Goal: Task Accomplishment & Management: Complete application form

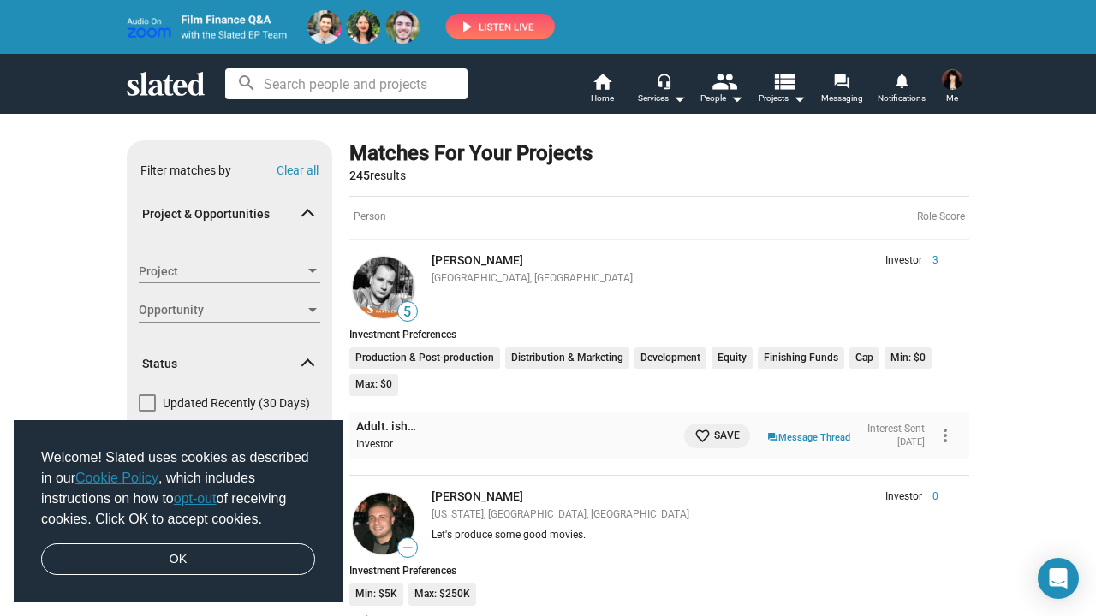
click at [953, 83] on img at bounding box center [952, 79] width 21 height 21
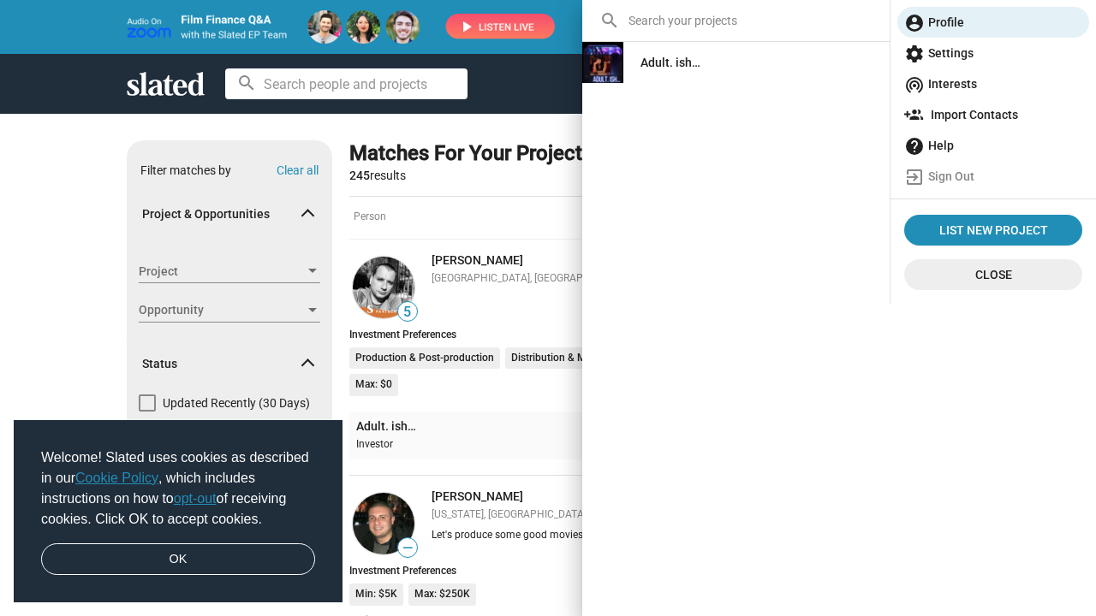
click at [666, 66] on div "Adult. ish…" at bounding box center [670, 62] width 60 height 31
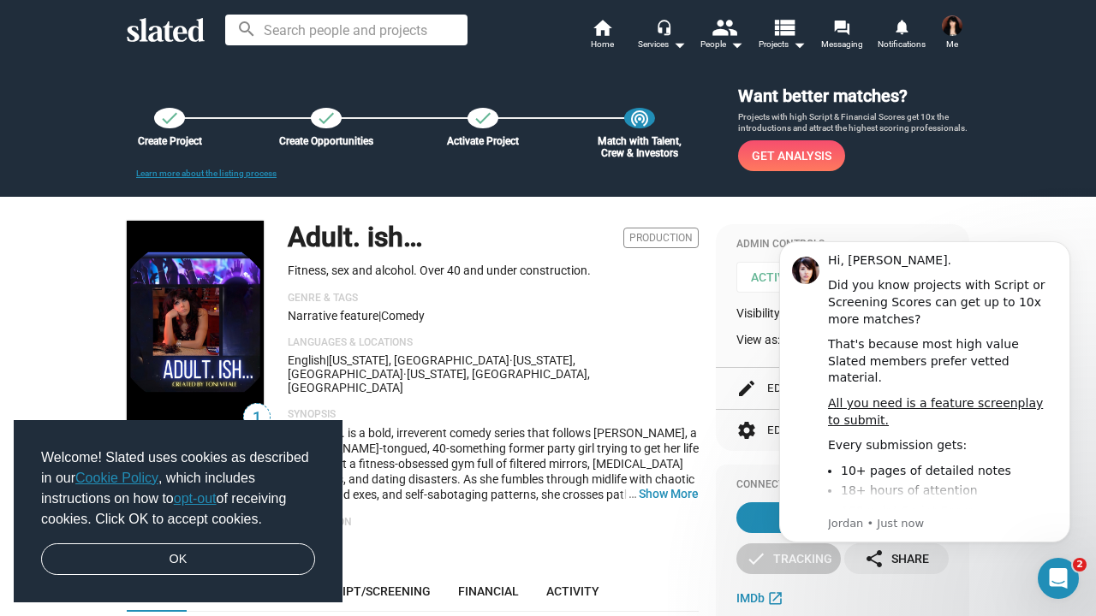
scroll to position [53, 0]
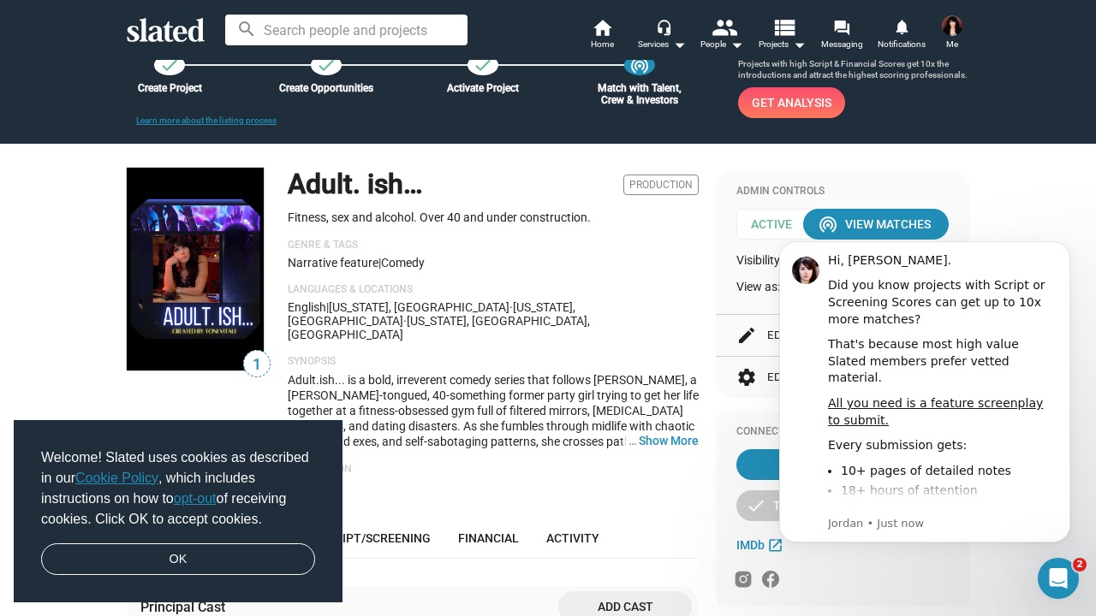
click at [1061, 248] on icon "Dismiss notification" at bounding box center [1065, 245] width 9 height 9
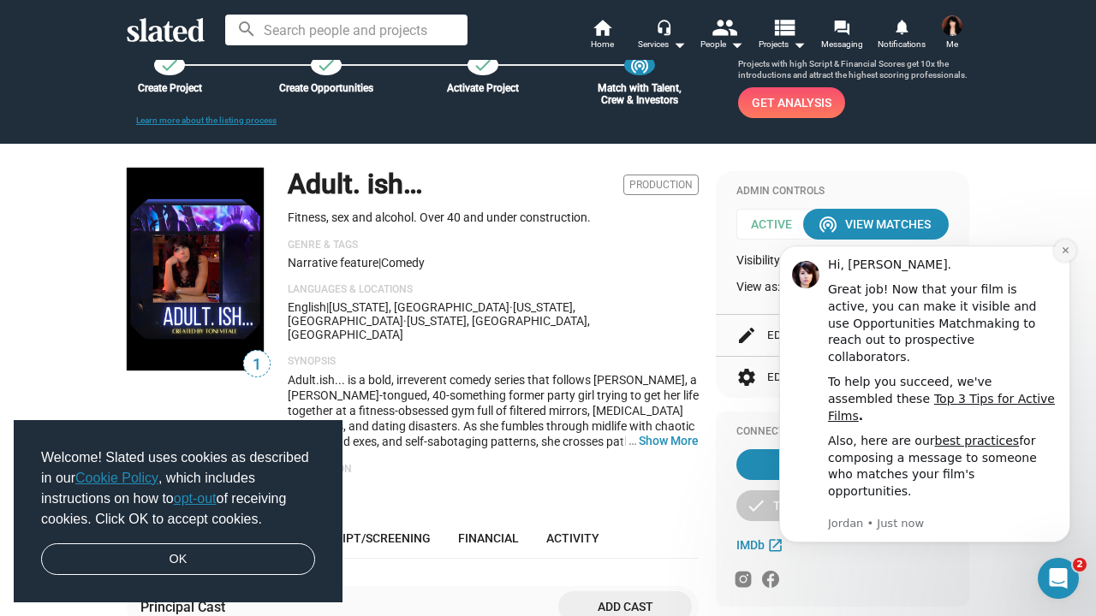
click at [1062, 255] on icon "Dismiss notification" at bounding box center [1065, 250] width 9 height 9
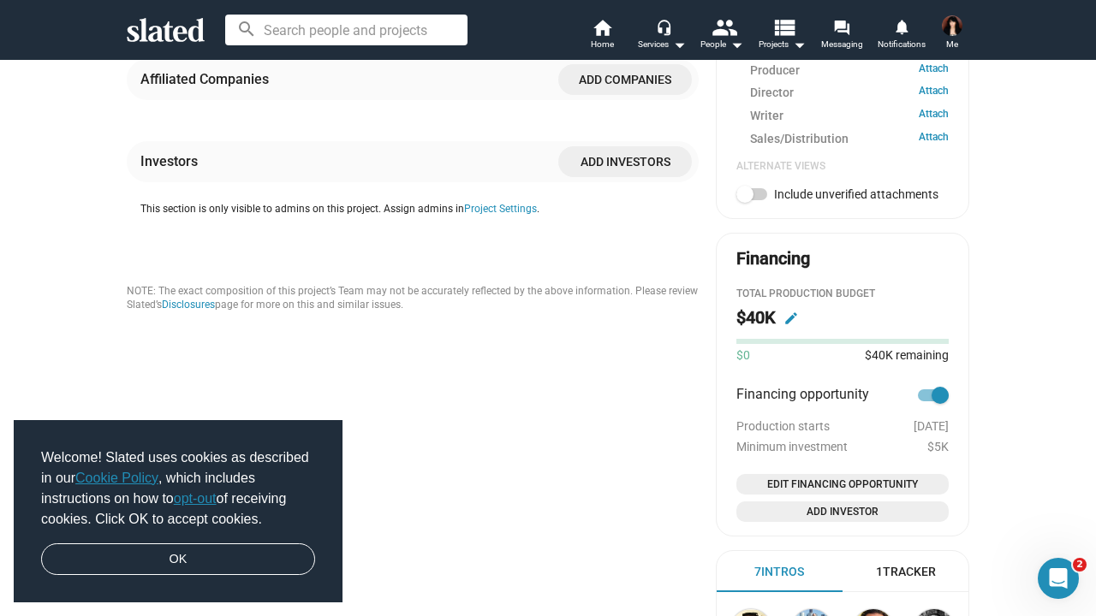
scroll to position [824, 0]
click at [878, 475] on span "Edit Financing Opportunity" at bounding box center [842, 483] width 199 height 17
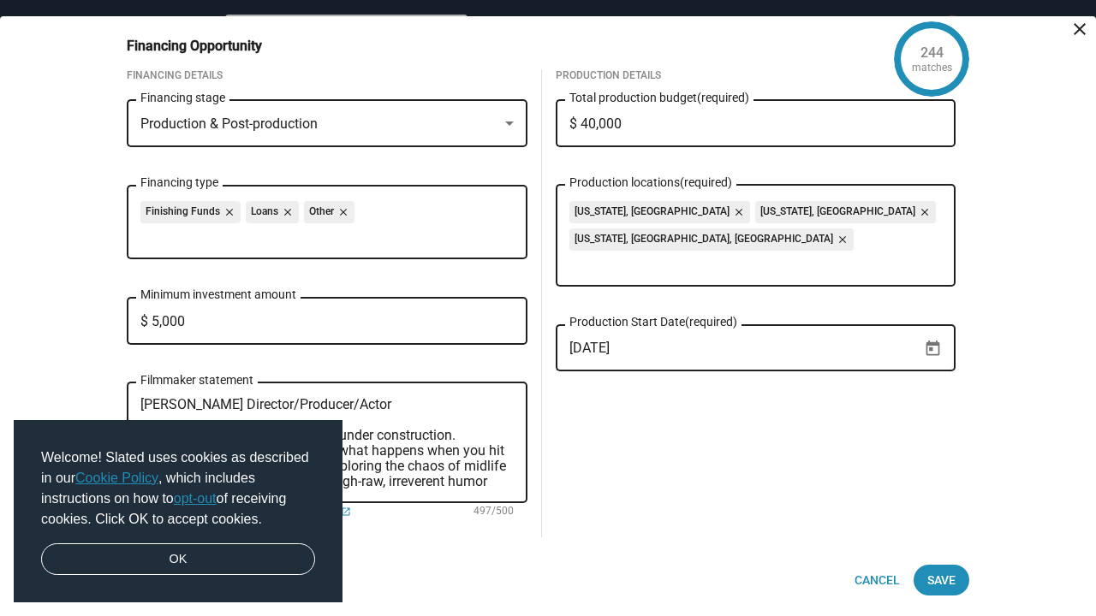
click at [652, 132] on input "$ 40,000" at bounding box center [755, 123] width 373 height 15
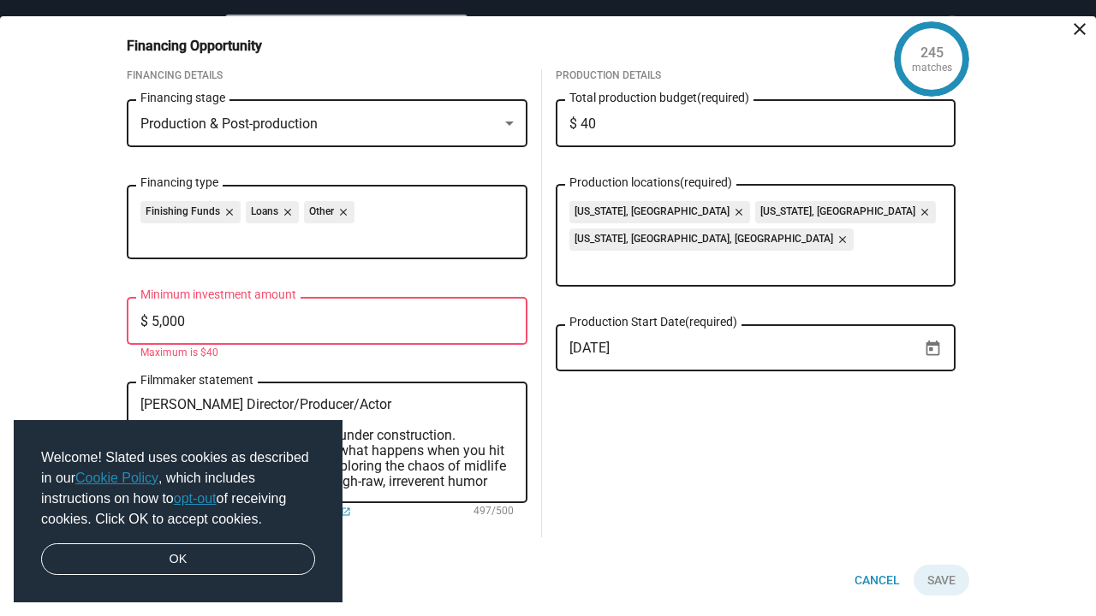
type input "$ 4"
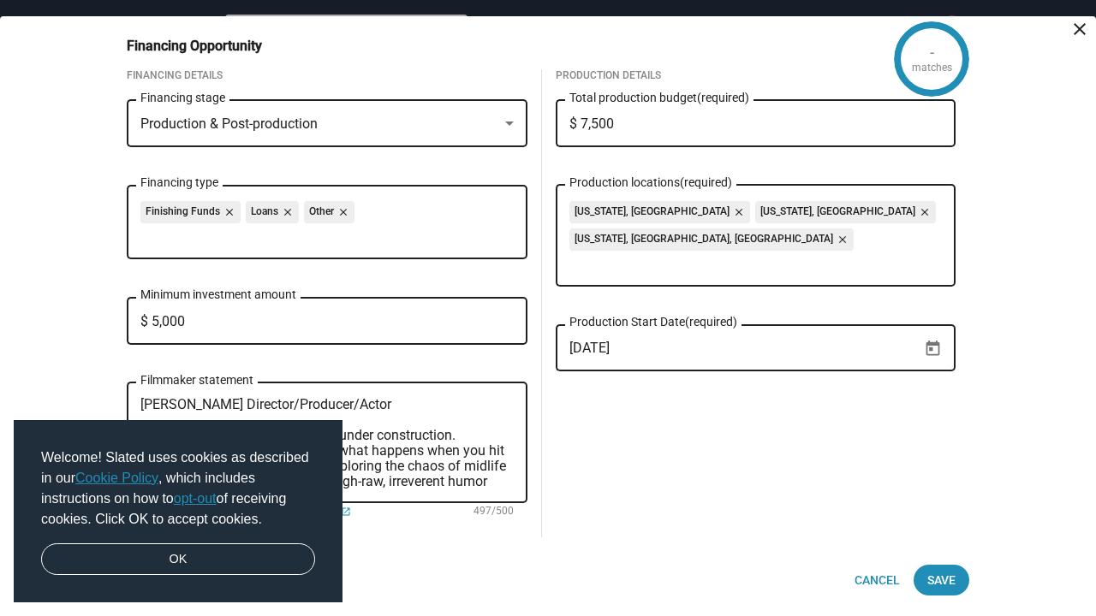
type input "$ 75,000"
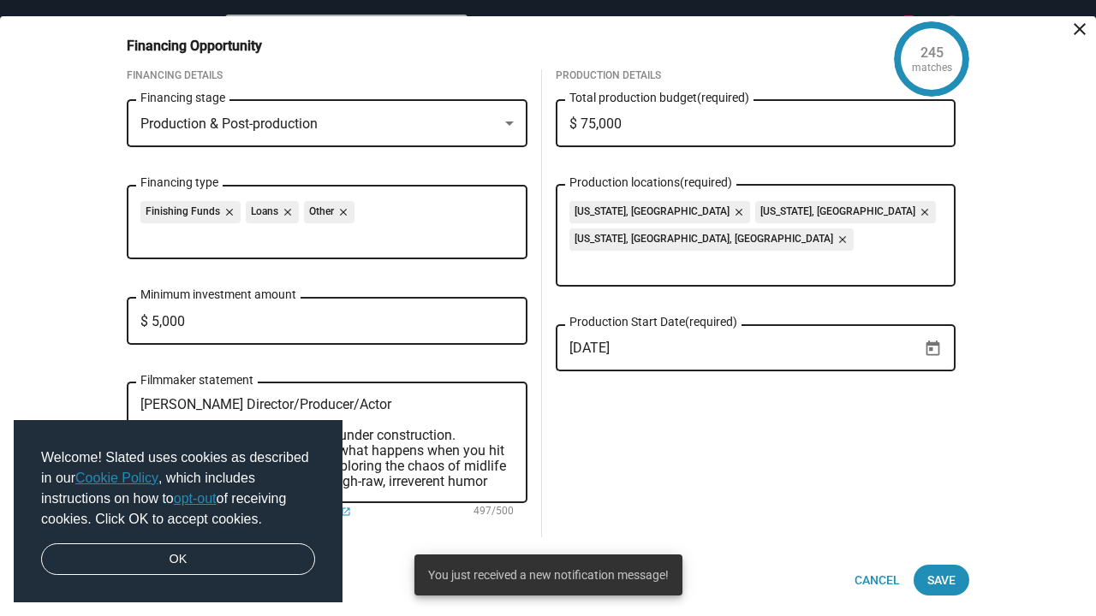
scroll to position [0, 0]
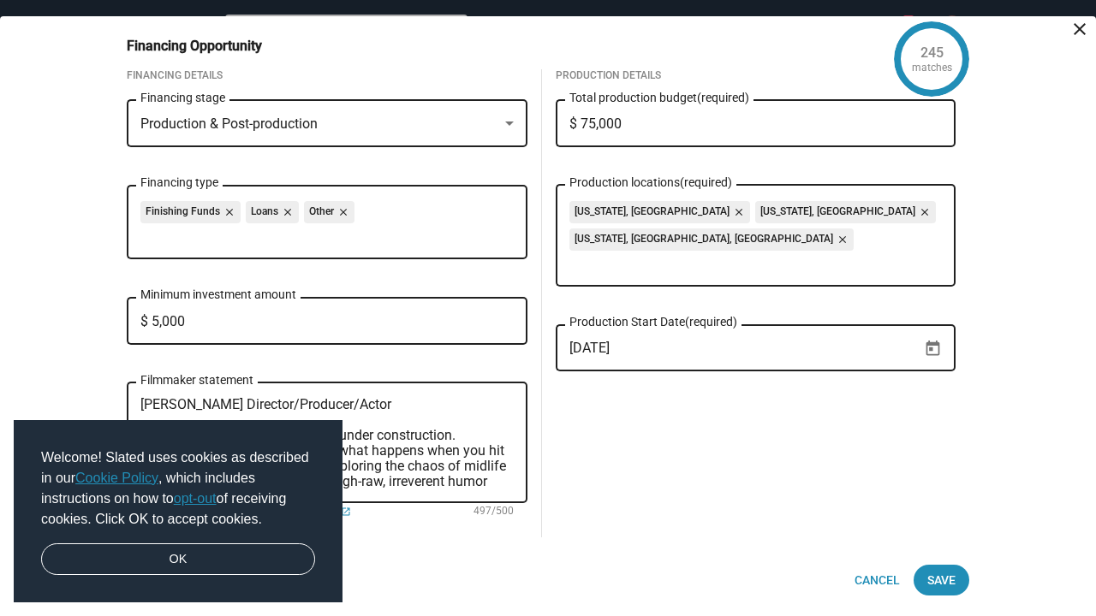
click at [1088, 39] on mat-icon "close" at bounding box center [1079, 29] width 21 height 21
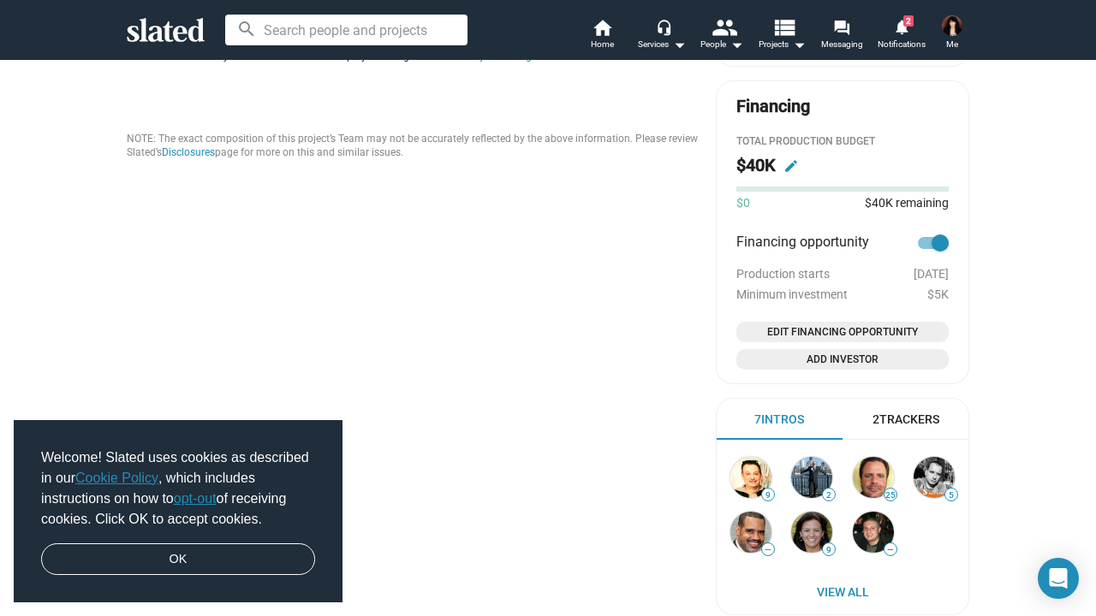
click at [853, 324] on span "Edit Financing Opportunity" at bounding box center [842, 332] width 199 height 17
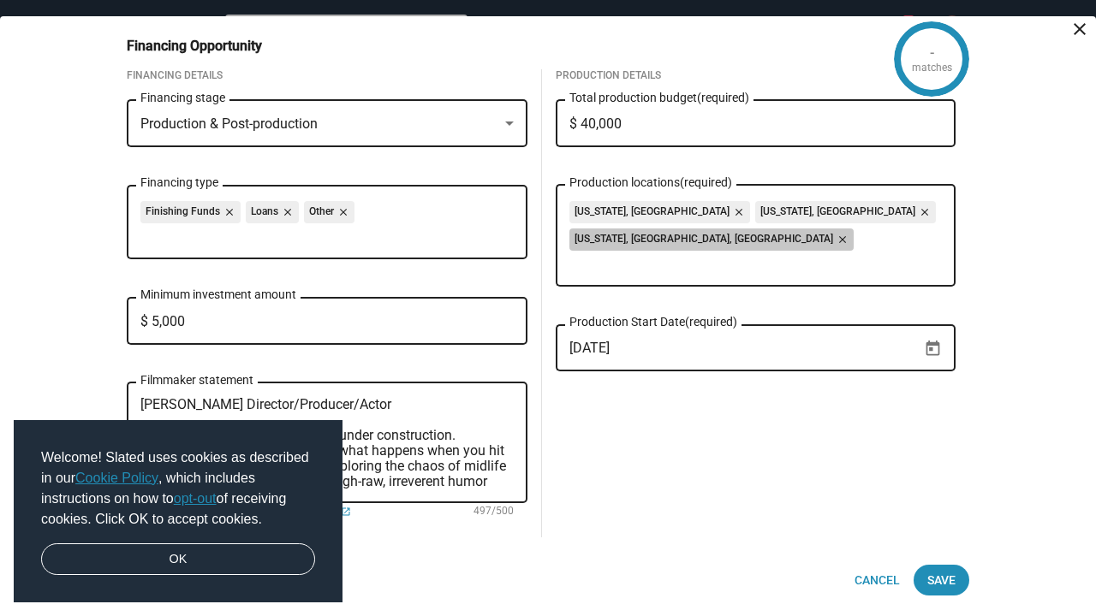
click at [853, 251] on mat-chip "[US_STATE], [GEOGRAPHIC_DATA], [GEOGRAPHIC_DATA] close" at bounding box center [711, 240] width 284 height 22
click at [631, 132] on input "$ 40,000" at bounding box center [755, 123] width 373 height 15
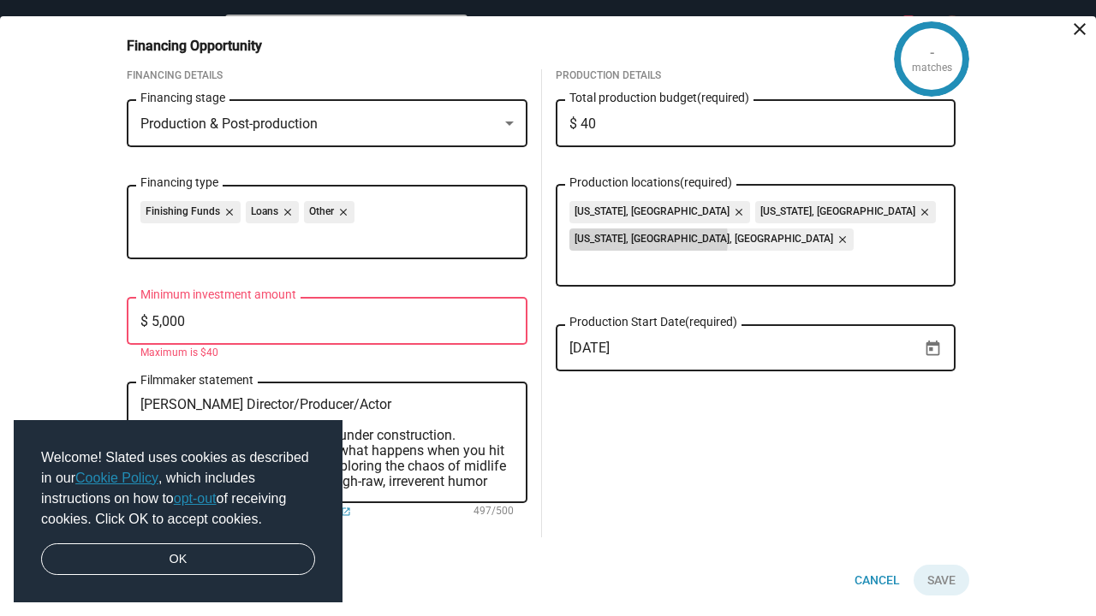
type input "$ 4"
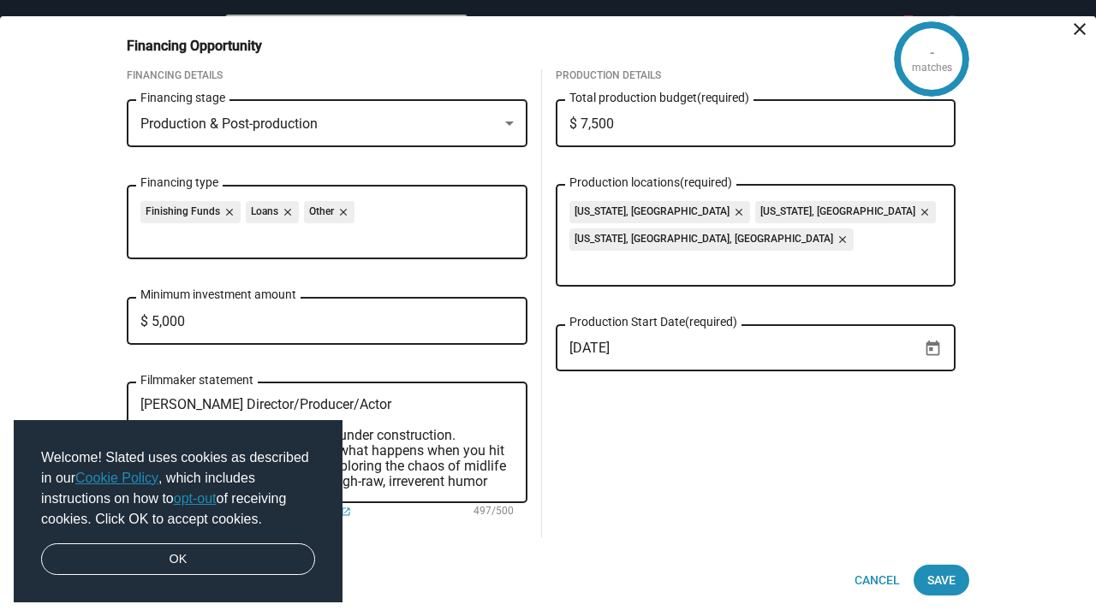
type input "$ 75,000"
click at [937, 580] on span "Save" at bounding box center [941, 580] width 28 height 31
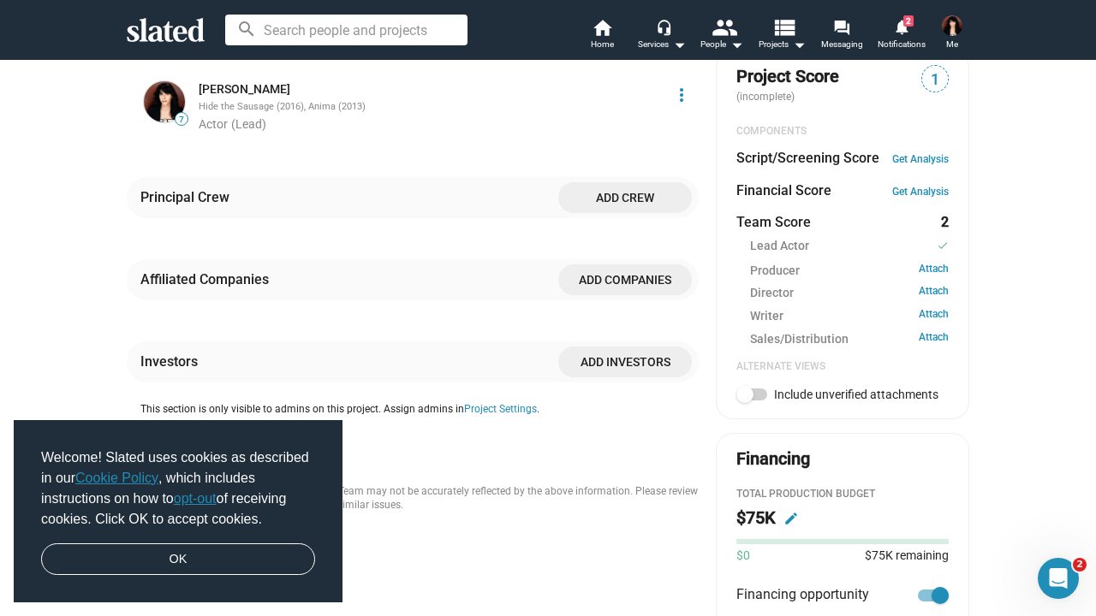
scroll to position [620, 0]
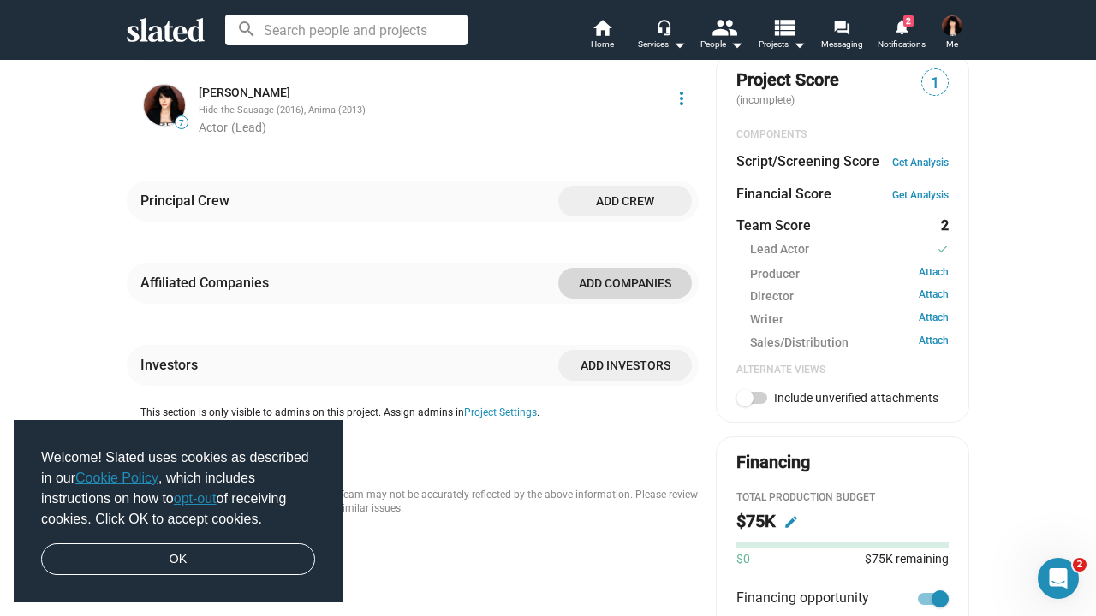
click at [640, 268] on span "Add companies" at bounding box center [625, 283] width 106 height 31
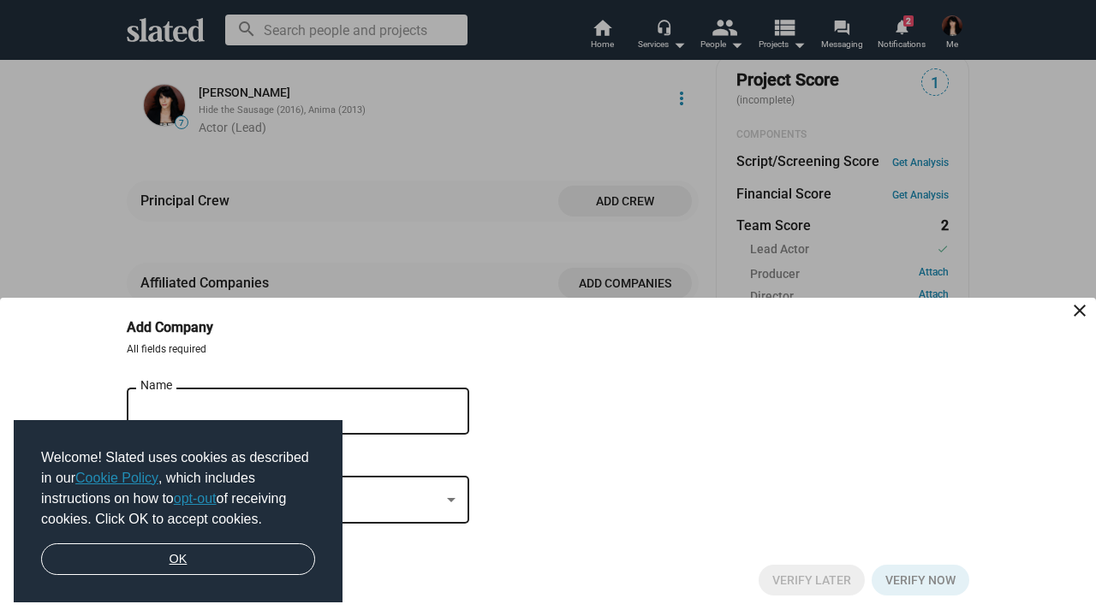
click at [216, 556] on link "OK" at bounding box center [178, 560] width 274 height 33
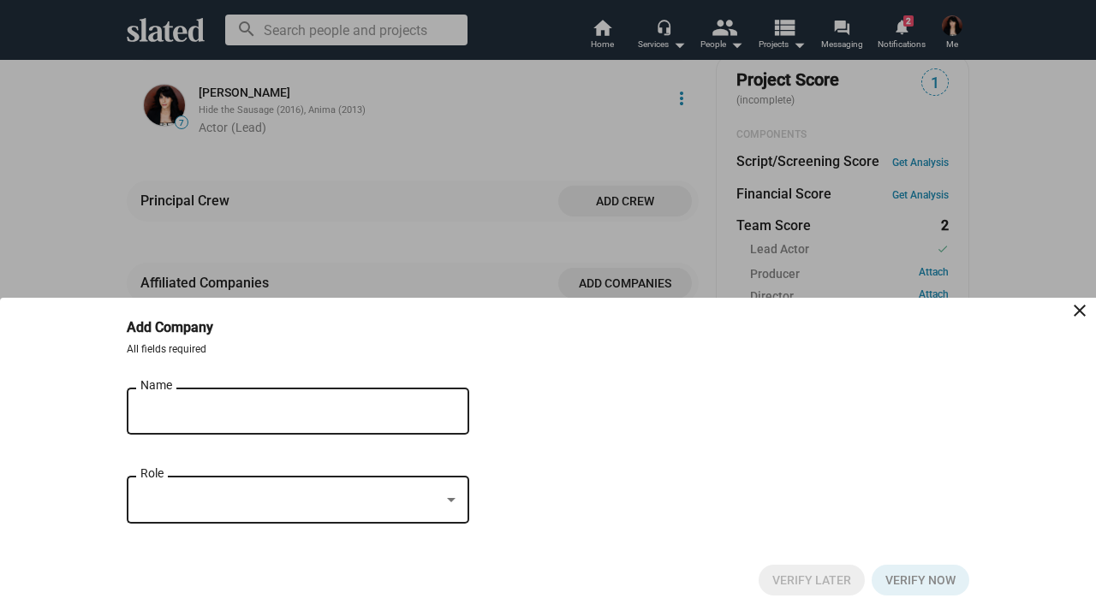
click at [178, 414] on input "Name" at bounding box center [285, 411] width 291 height 15
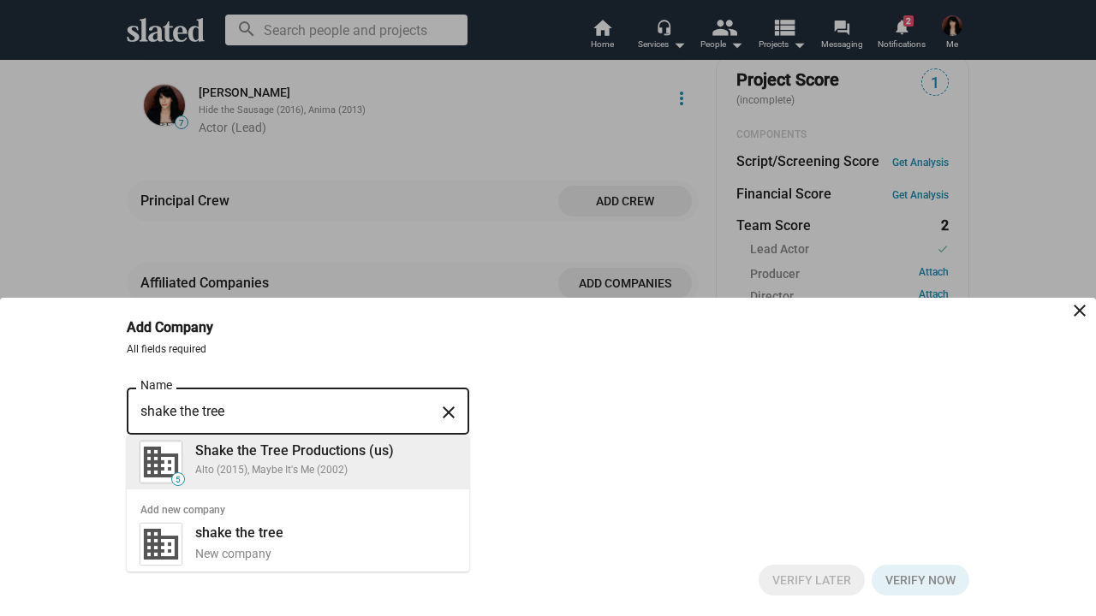
click at [268, 453] on div "Shake the Tree Productions (us)" at bounding box center [325, 451] width 260 height 18
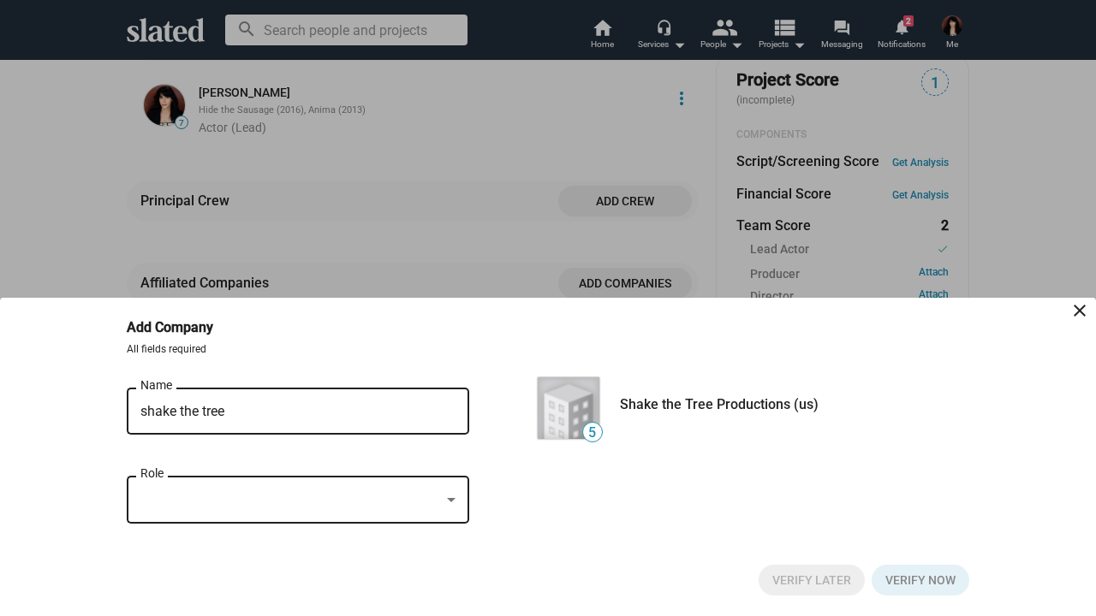
type input "Shake the Tree Productions (us)"
click at [235, 488] on div "Role" at bounding box center [297, 498] width 315 height 51
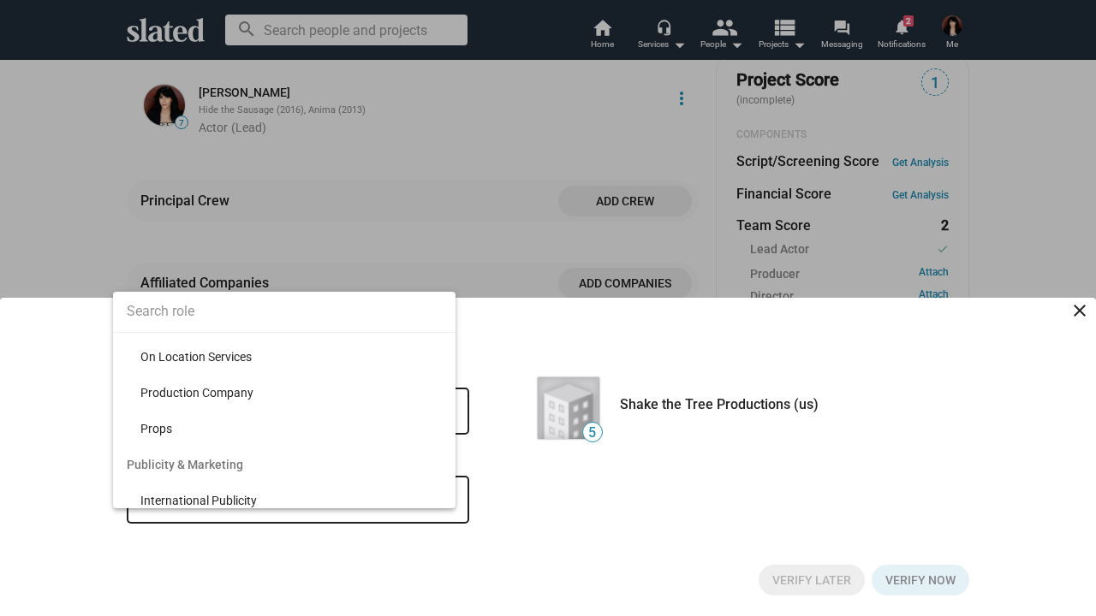
scroll to position [3739, 0]
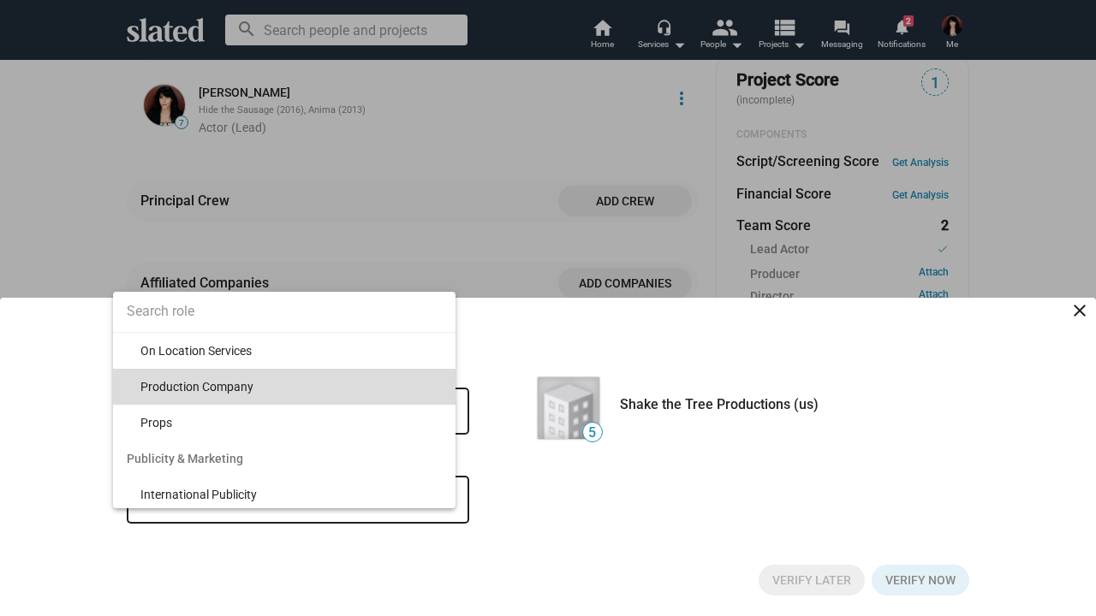
click at [249, 386] on span "Production Company" at bounding box center [290, 387] width 301 height 36
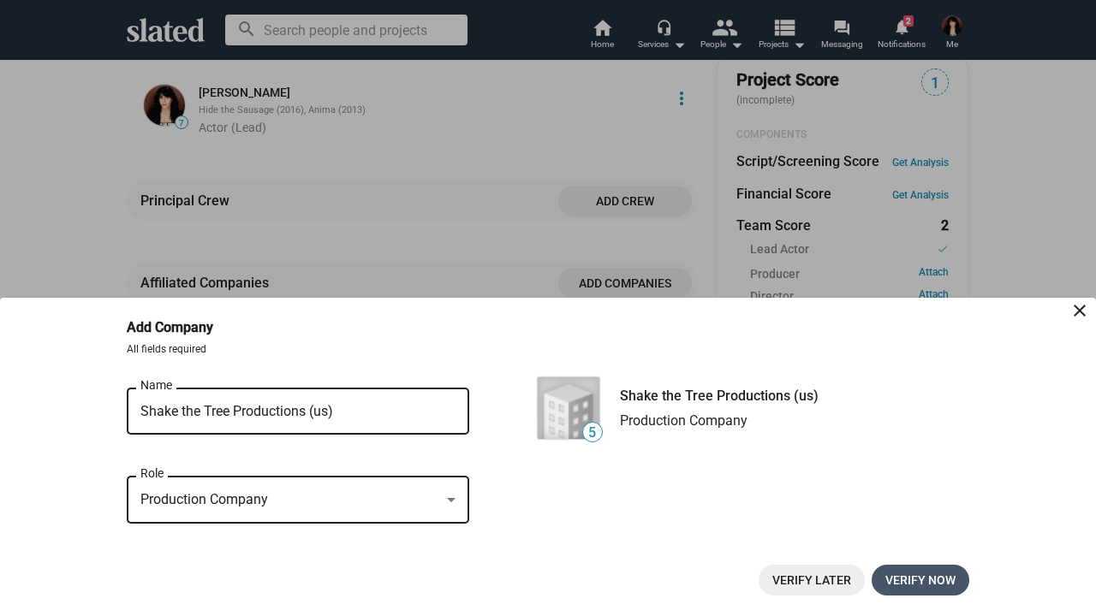
click at [925, 577] on span "Verify now" at bounding box center [920, 580] width 70 height 31
